Goal: Task Accomplishment & Management: Complete application form

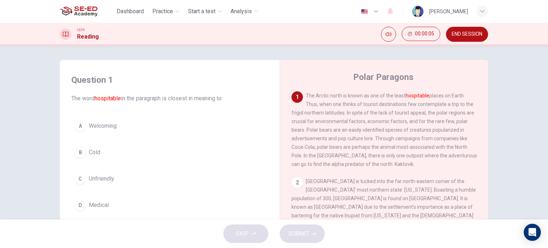
click at [110, 123] on span "Welcoming" at bounding box center [103, 126] width 28 height 9
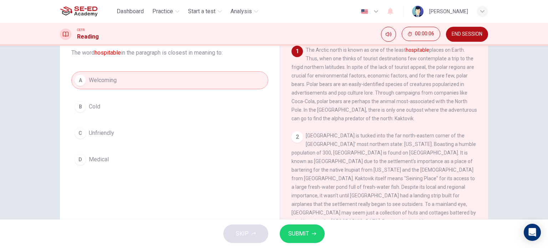
scroll to position [59, 0]
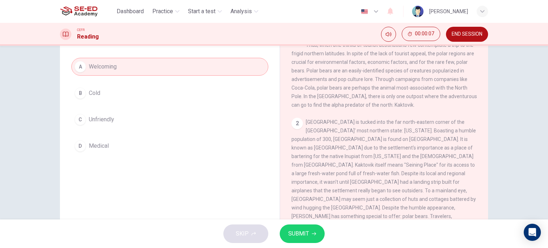
click at [309, 236] on button "SUBMIT" at bounding box center [302, 233] width 45 height 19
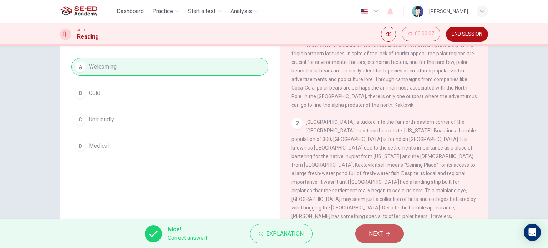
click at [388, 233] on icon "button" at bounding box center [388, 234] width 4 height 4
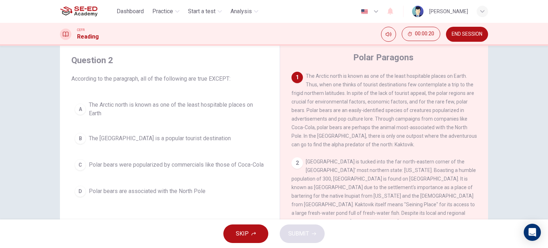
scroll to position [0, 0]
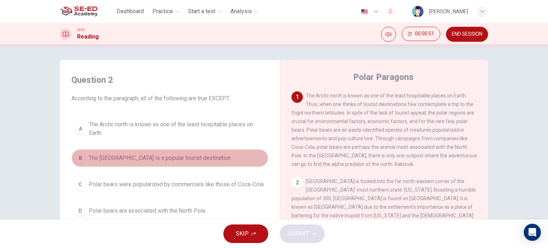
click at [192, 165] on button "B The North Pole is a popular tourist destination" at bounding box center [169, 158] width 197 height 18
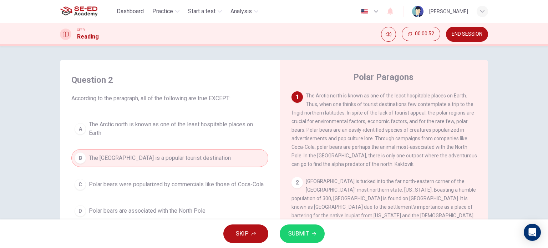
click at [287, 229] on button "SUBMIT" at bounding box center [302, 233] width 45 height 19
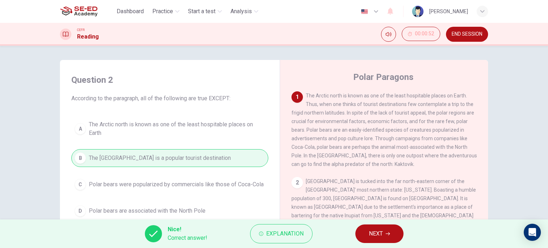
click at [378, 229] on span "NEXT" at bounding box center [376, 234] width 14 height 10
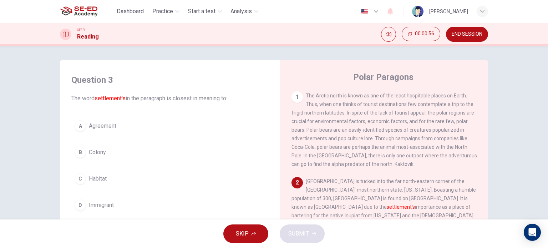
click at [97, 175] on span "Habitat" at bounding box center [98, 178] width 18 height 9
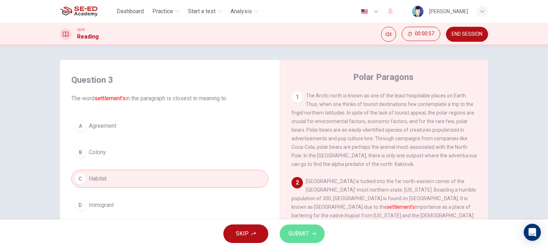
click at [297, 232] on span "SUBMIT" at bounding box center [298, 234] width 21 height 10
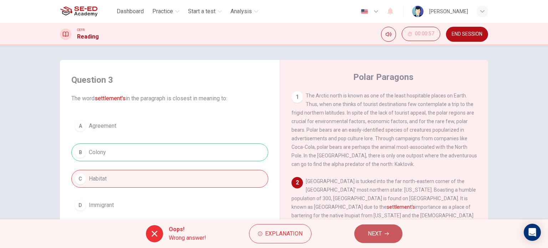
click at [392, 227] on button "NEXT" at bounding box center [378, 233] width 48 height 19
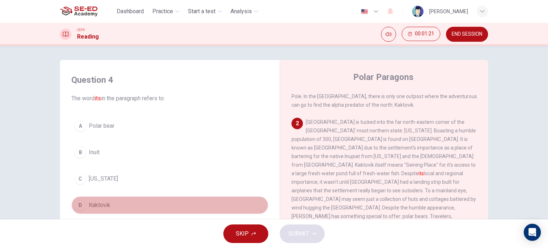
click at [102, 204] on span "Kaktovik" at bounding box center [99, 205] width 21 height 9
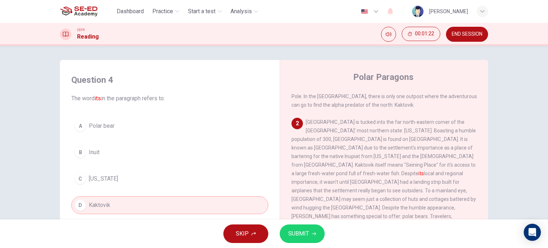
click at [313, 232] on icon "button" at bounding box center [314, 234] width 4 height 4
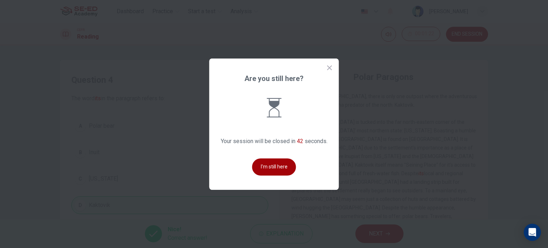
click at [282, 167] on button "I'm still here" at bounding box center [274, 166] width 44 height 17
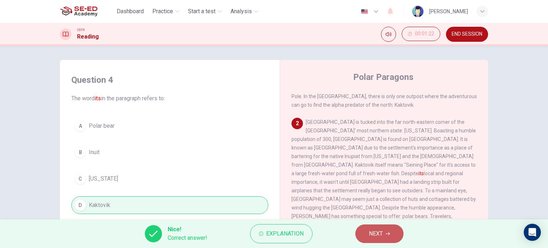
click at [372, 228] on button "NEXT" at bounding box center [379, 233] width 48 height 19
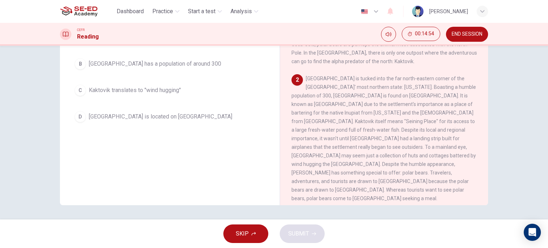
click at [159, 88] on span "Kaktovik translates to "wind hugging"" at bounding box center [135, 90] width 92 height 9
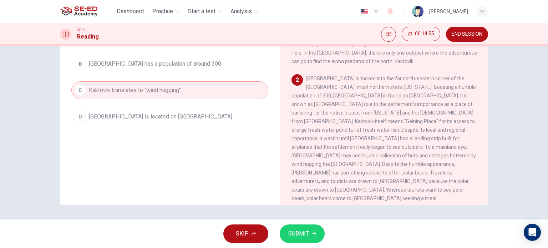
click at [304, 234] on span "SUBMIT" at bounding box center [298, 234] width 21 height 10
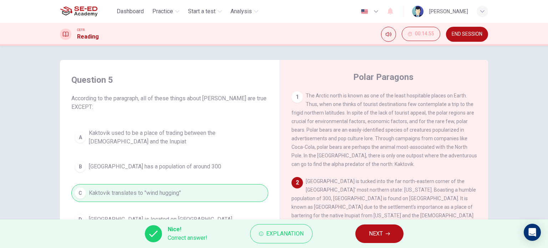
click at [379, 232] on span "NEXT" at bounding box center [376, 234] width 14 height 10
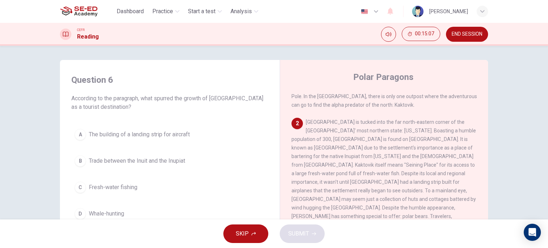
scroll to position [119, 0]
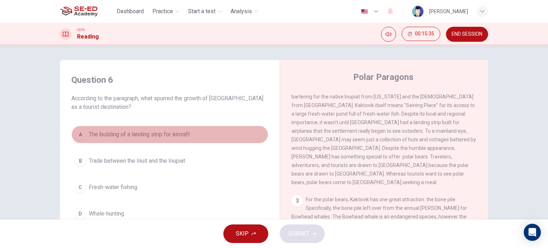
click at [150, 130] on button "A The building of a landing strip for aircraft" at bounding box center [169, 135] width 197 height 18
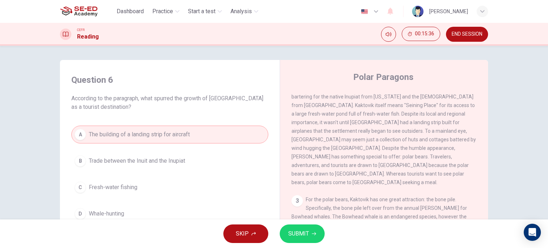
click at [295, 225] on button "SUBMIT" at bounding box center [302, 233] width 45 height 19
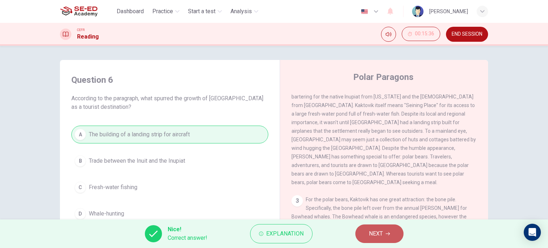
click at [371, 236] on span "NEXT" at bounding box center [376, 234] width 14 height 10
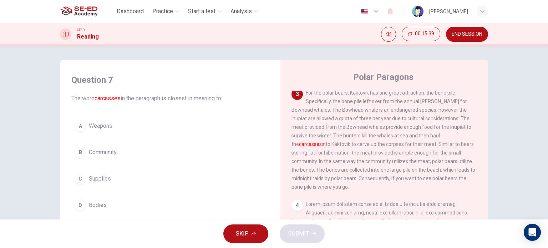
scroll to position [238, 0]
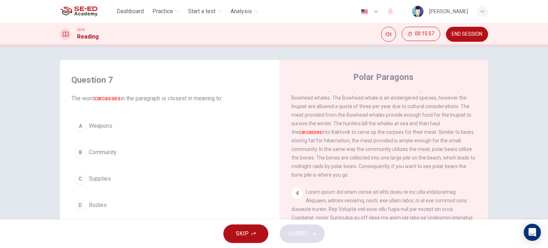
click at [99, 205] on span "Bodies" at bounding box center [98, 205] width 18 height 9
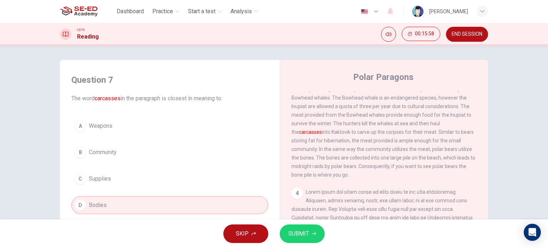
click at [304, 232] on span "SUBMIT" at bounding box center [298, 234] width 21 height 10
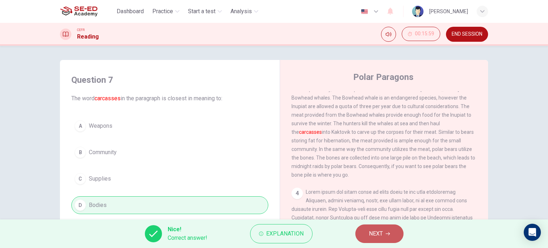
click at [388, 232] on icon "button" at bounding box center [388, 234] width 4 height 4
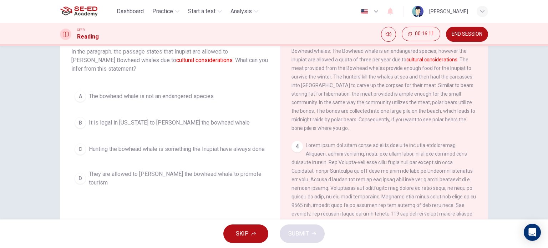
scroll to position [59, 0]
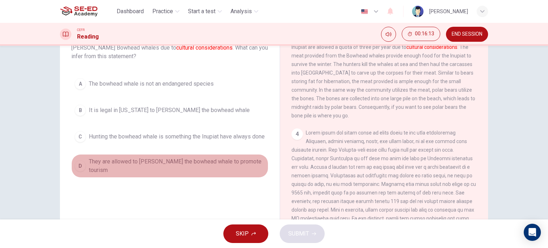
click at [248, 169] on span "They are allowed to hunt the bowhead whale to promote tourism" at bounding box center [177, 165] width 176 height 17
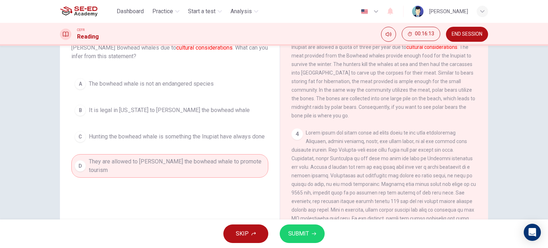
click at [294, 232] on span "SUBMIT" at bounding box center [298, 234] width 21 height 10
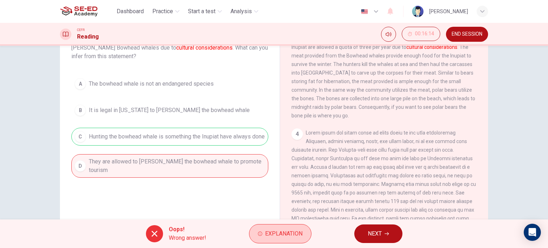
click at [297, 230] on span "Explanation" at bounding box center [283, 234] width 37 height 10
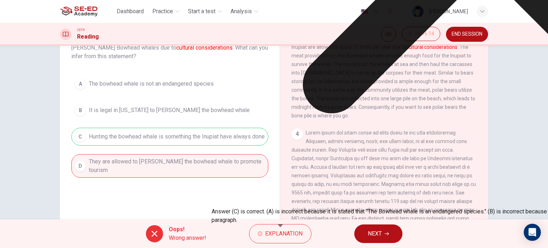
click at [394, 235] on button "NEXT" at bounding box center [378, 233] width 48 height 19
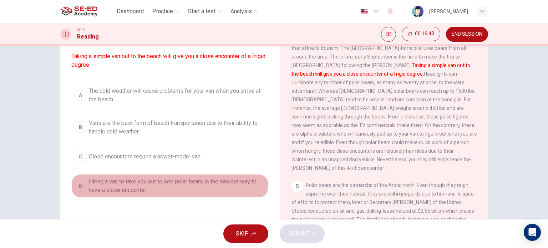
click at [164, 186] on span "Hiring a van to take you out to see polar bears is the easiest way to have a cl…" at bounding box center [177, 185] width 176 height 17
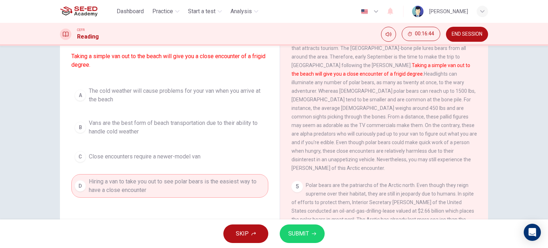
click at [320, 242] on div "SKIP SUBMIT" at bounding box center [274, 233] width 548 height 29
click at [305, 229] on span "SUBMIT" at bounding box center [298, 234] width 21 height 10
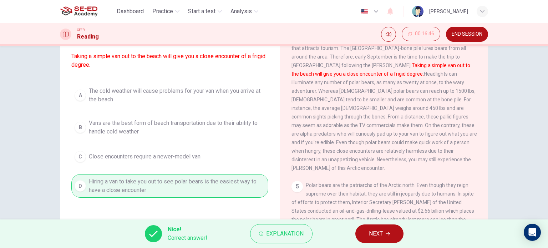
click at [376, 231] on span "NEXT" at bounding box center [376, 234] width 14 height 10
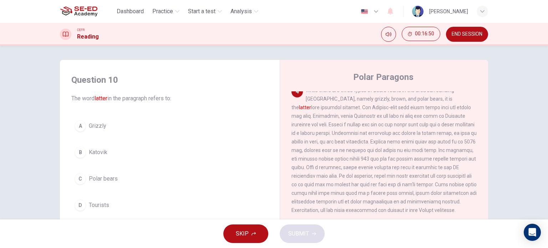
scroll to position [280, 0]
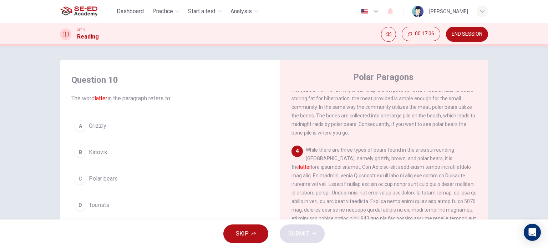
click at [168, 128] on button "A Grizzly" at bounding box center [169, 126] width 197 height 18
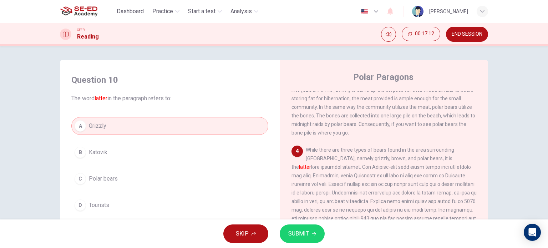
click at [170, 143] on button "B Katovik" at bounding box center [169, 152] width 197 height 18
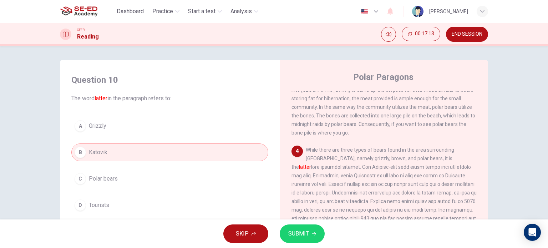
click at [311, 235] on button "SUBMIT" at bounding box center [302, 233] width 45 height 19
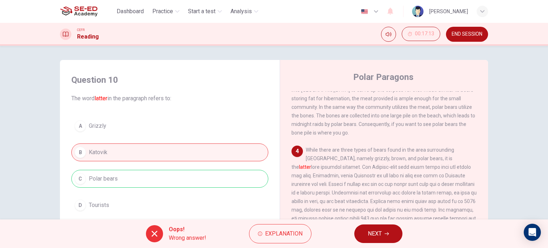
click at [375, 235] on span "NEXT" at bounding box center [375, 234] width 14 height 10
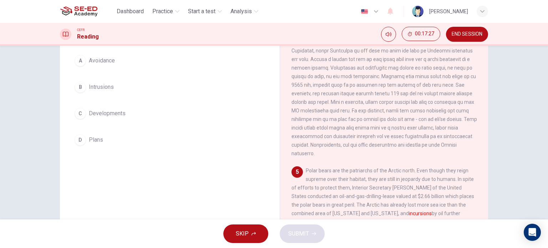
scroll to position [43, 0]
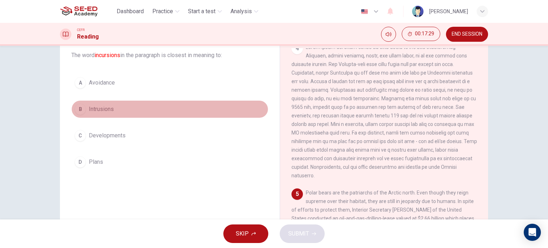
click at [108, 108] on span "Intrusions" at bounding box center [101, 109] width 25 height 9
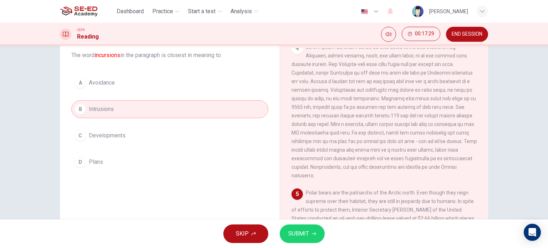
click at [291, 233] on span "SUBMIT" at bounding box center [298, 234] width 21 height 10
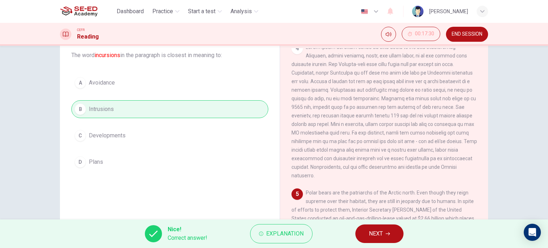
click at [291, 233] on span "Explanation" at bounding box center [284, 234] width 37 height 10
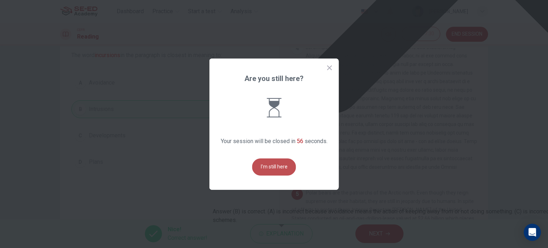
click at [272, 162] on button "I'm still here" at bounding box center [274, 166] width 44 height 17
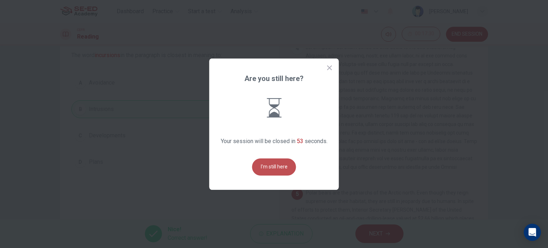
click at [272, 163] on button "I'm still here" at bounding box center [274, 166] width 44 height 17
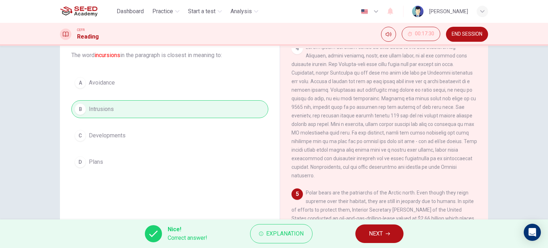
click at [391, 229] on button "NEXT" at bounding box center [379, 233] width 48 height 19
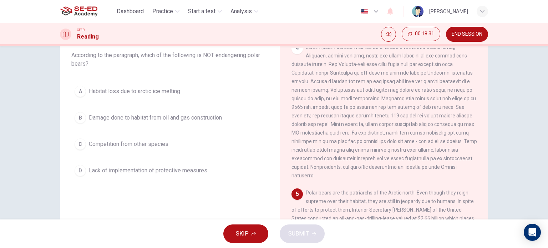
click at [155, 133] on div "A Habitat loss due to arctic ice melting B Damage done to habitat from oil and …" at bounding box center [169, 130] width 197 height 97
click at [150, 137] on button "C Competition from other species" at bounding box center [169, 144] width 197 height 18
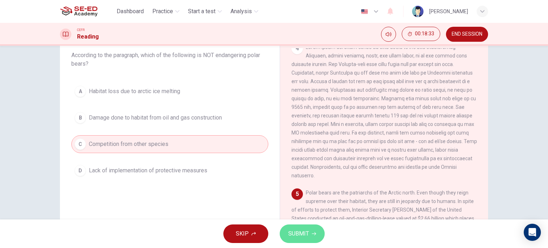
click at [311, 229] on button "SUBMIT" at bounding box center [302, 233] width 45 height 19
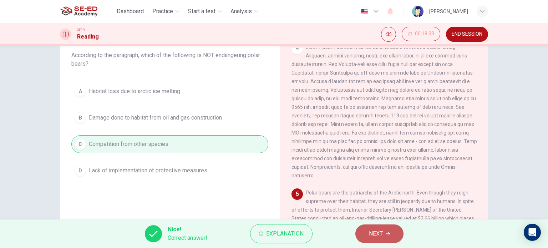
click at [368, 228] on button "NEXT" at bounding box center [379, 233] width 48 height 19
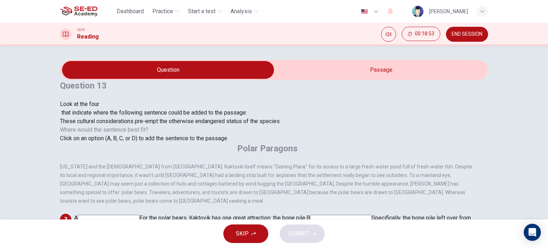
scroll to position [200, 0]
click at [258, 232] on input at bounding box center [228, 235] width 62 height 7
click at [313, 233] on icon "button" at bounding box center [314, 234] width 4 height 4
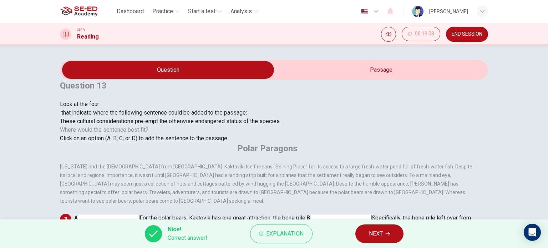
click at [368, 237] on button "NEXT" at bounding box center [379, 233] width 48 height 19
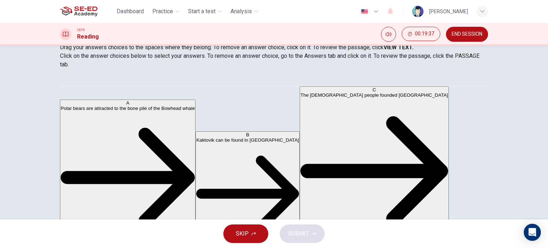
scroll to position [107, 0]
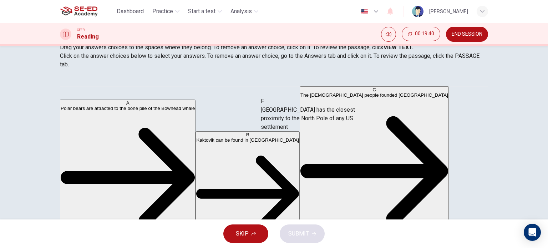
drag, startPoint x: 86, startPoint y: 174, endPoint x: 277, endPoint y: 118, distance: 198.6
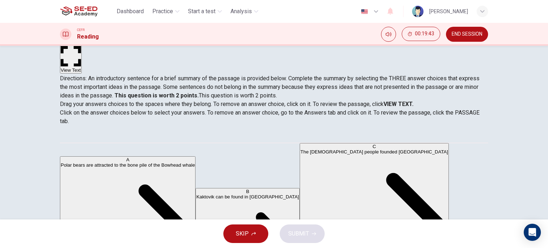
scroll to position [59, 0]
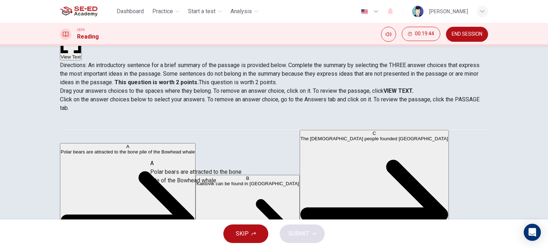
drag, startPoint x: 131, startPoint y: 146, endPoint x: 243, endPoint y: 186, distance: 118.6
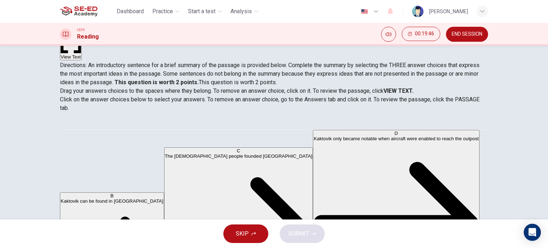
scroll to position [103, 0]
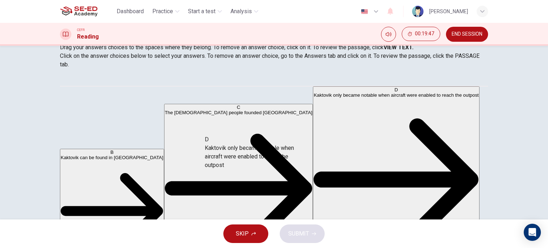
drag, startPoint x: 126, startPoint y: 130, endPoint x: 264, endPoint y: 148, distance: 139.3
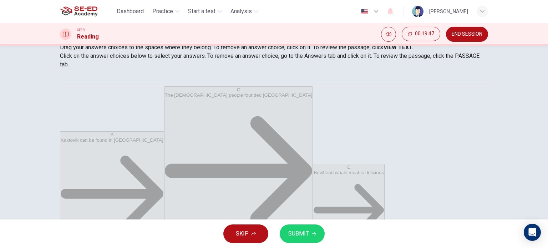
scroll to position [0, 0]
click at [296, 238] on span "SUBMIT" at bounding box center [298, 234] width 21 height 10
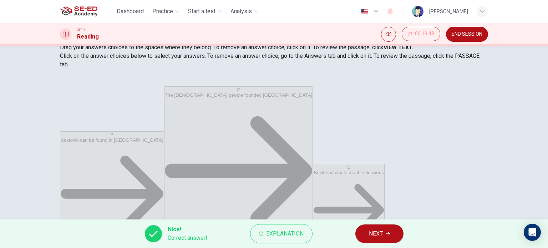
click at [378, 229] on span "NEXT" at bounding box center [376, 234] width 14 height 10
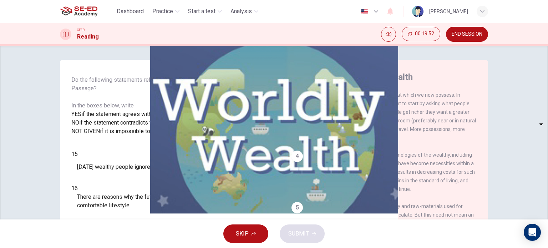
scroll to position [29, 0]
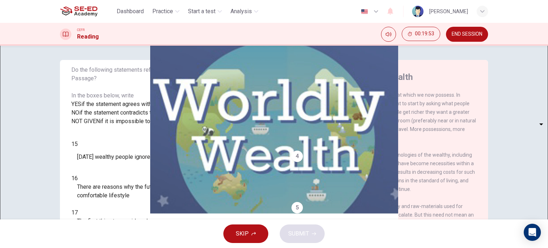
click at [107, 195] on body "This site uses cookies, as explained in our Privacy Policy . If you agree to th…" at bounding box center [274, 124] width 548 height 248
click at [161, 248] on div at bounding box center [274, 248] width 548 height 0
click at [251, 237] on button "SKIP" at bounding box center [245, 233] width 45 height 19
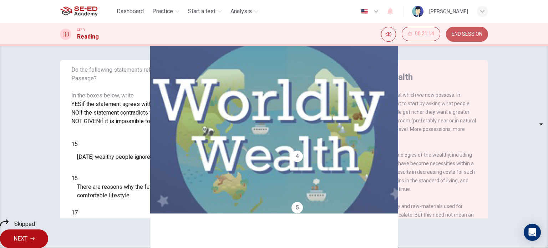
click at [474, 31] on span "END SESSION" at bounding box center [467, 34] width 31 height 6
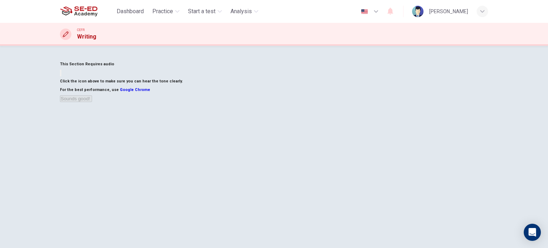
scroll to position [59, 0]
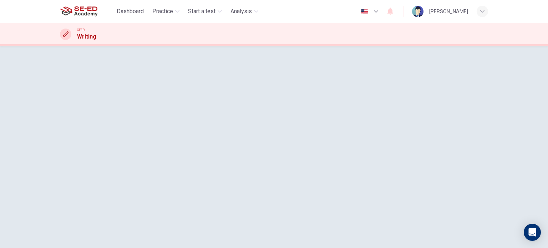
click at [61, 17] on button "button" at bounding box center [60, 13] width 1 height 7
click at [92, 43] on button "Sounds good!" at bounding box center [76, 39] width 32 height 7
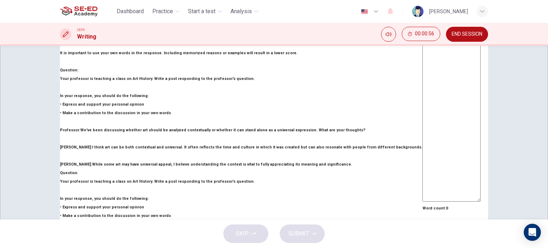
scroll to position [119, 0]
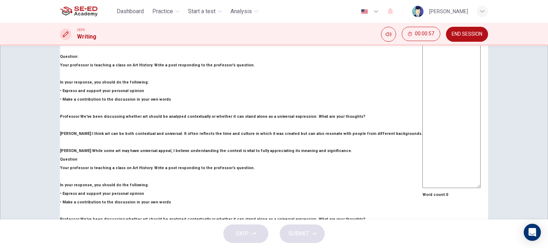
drag, startPoint x: 299, startPoint y: 85, endPoint x: 306, endPoint y: 80, distance: 8.4
click at [422, 85] on textarea at bounding box center [451, 69] width 58 height 238
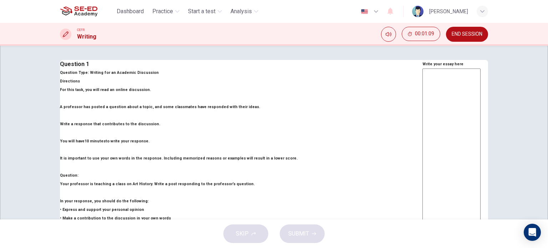
scroll to position [53, 0]
type textarea "I"
type textarea "x"
type textarea "In"
type textarea "x"
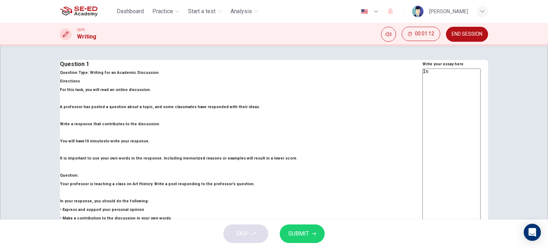
type textarea "In"
type textarea "x"
type textarea "In m"
type textarea "x"
type textarea "In my"
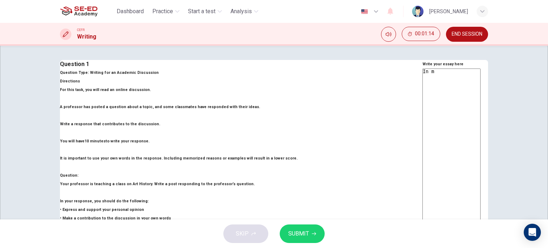
type textarea "x"
type textarea "In my"
type textarea "x"
type textarea "In my p"
type textarea "x"
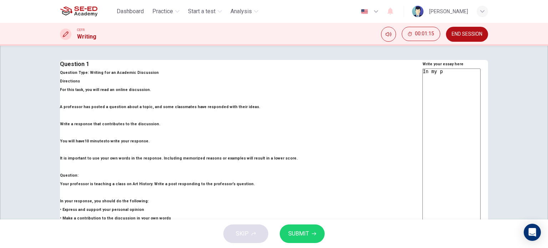
type textarea "In my po"
type textarea "x"
type textarea "In my poy"
type textarea "x"
type textarea "In my po"
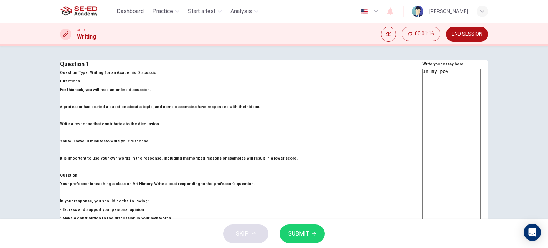
type textarea "x"
type textarea "In my poi"
type textarea "x"
type textarea "In my poin"
type textarea "x"
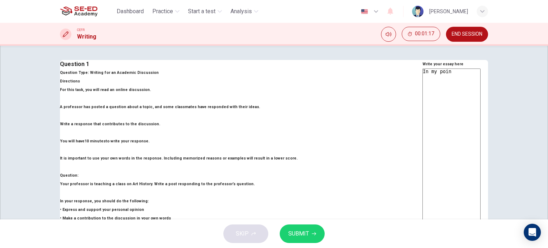
type textarea "In my point"
type textarea "x"
type textarea "In my point"
type textarea "x"
type textarea "In my point p"
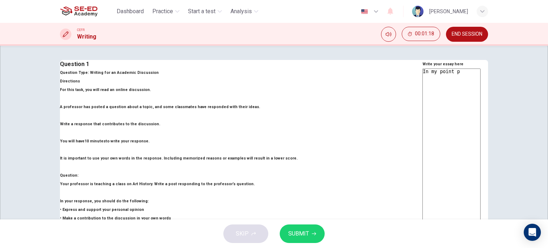
type textarea "x"
type textarea "In my point"
type textarea "x"
type textarea "In my point g"
type textarea "x"
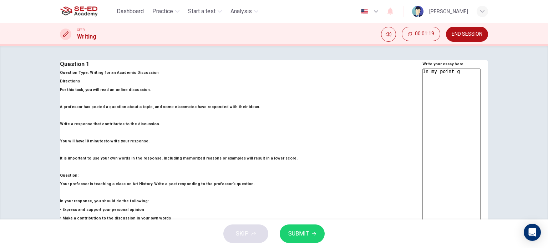
type textarea "In my point"
type textarea "x"
type textarea "In my point o"
type textarea "x"
type textarea "In my point of"
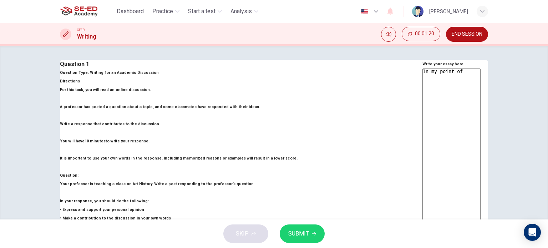
type textarea "x"
type textarea "In my point of"
type textarea "x"
type textarea "In my point of c"
type textarea "x"
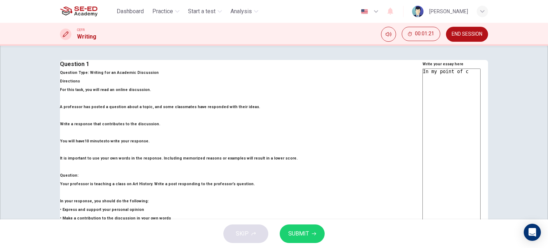
type textarea "In my point of"
type textarea "x"
type textarea "In my point of v"
type textarea "x"
type textarea "In my point of vi"
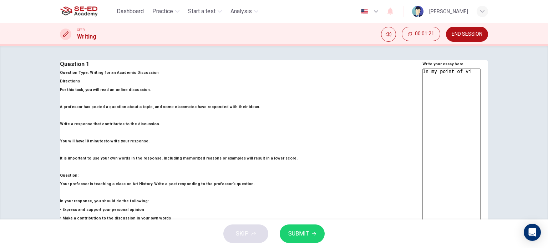
type textarea "x"
type textarea "In my point of vie"
type textarea "x"
type textarea "In my point of view"
type textarea "x"
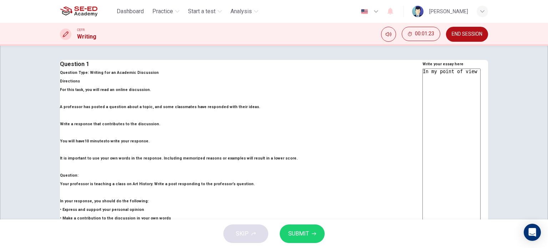
type textarea "In my point of view,"
type textarea "x"
type textarea "In my point of view,"
type textarea "x"
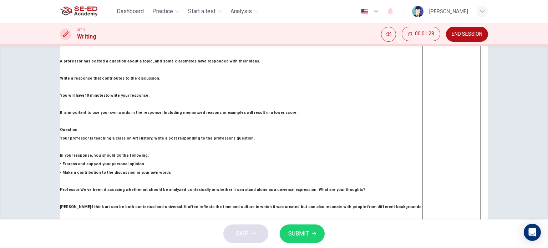
scroll to position [59, 0]
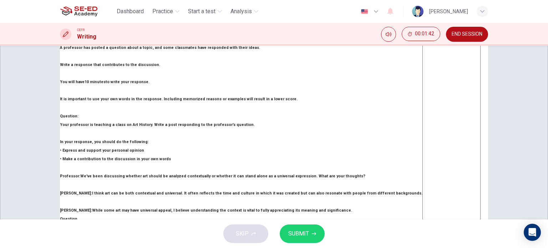
type textarea "In my point of view,"
drag, startPoint x: 157, startPoint y: 182, endPoint x: 176, endPoint y: 200, distance: 25.2
drag, startPoint x: 143, startPoint y: 202, endPoint x: 130, endPoint y: 193, distance: 16.3
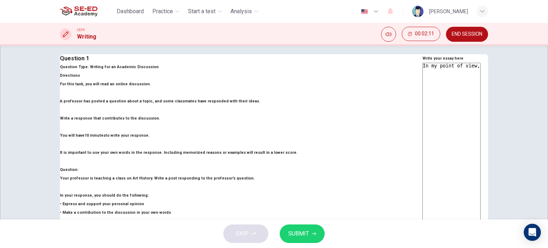
scroll to position [0, 0]
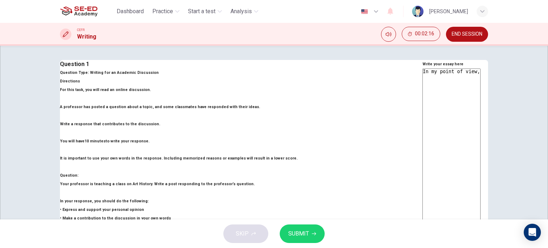
click at [288, 231] on span "SUBMIT" at bounding box center [298, 234] width 21 height 10
type textarea "x"
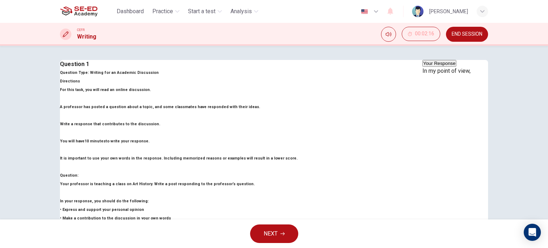
click at [422, 67] on button "Your Response" at bounding box center [439, 63] width 34 height 7
click at [285, 228] on button "NEXT" at bounding box center [274, 233] width 48 height 19
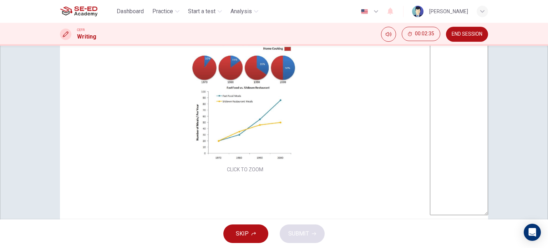
scroll to position [59, 0]
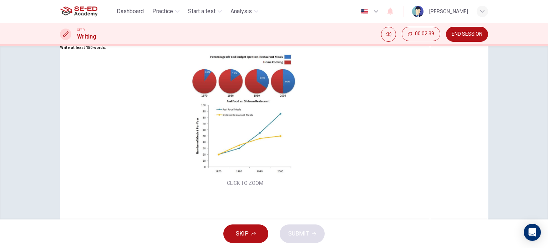
click at [450, 35] on button "END SESSION" at bounding box center [467, 34] width 42 height 15
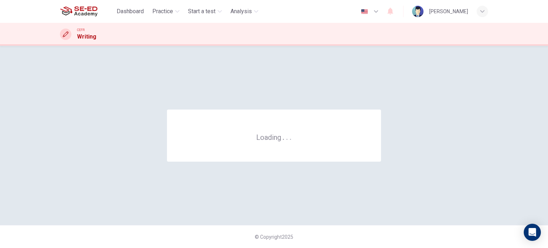
scroll to position [0, 0]
